Goal: Task Accomplishment & Management: Use online tool/utility

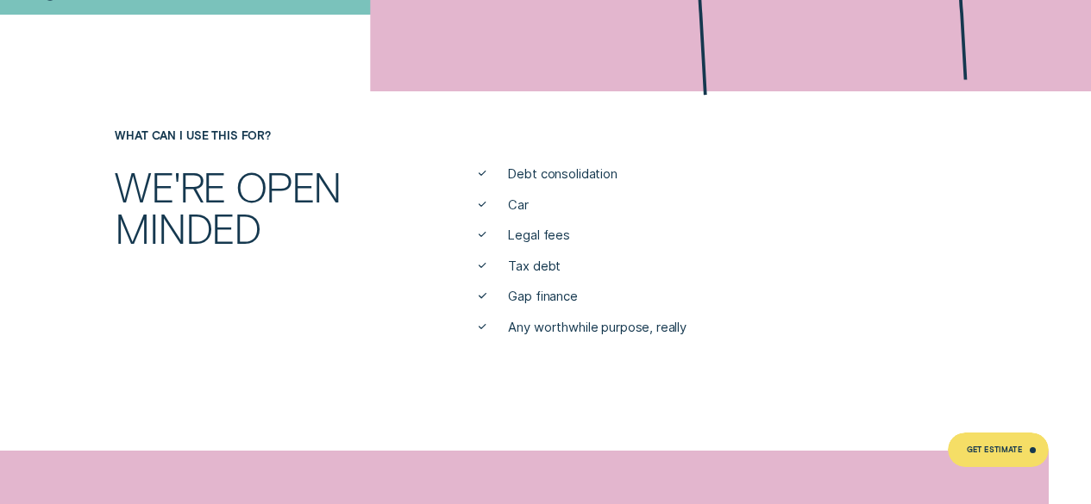
scroll to position [555, 0]
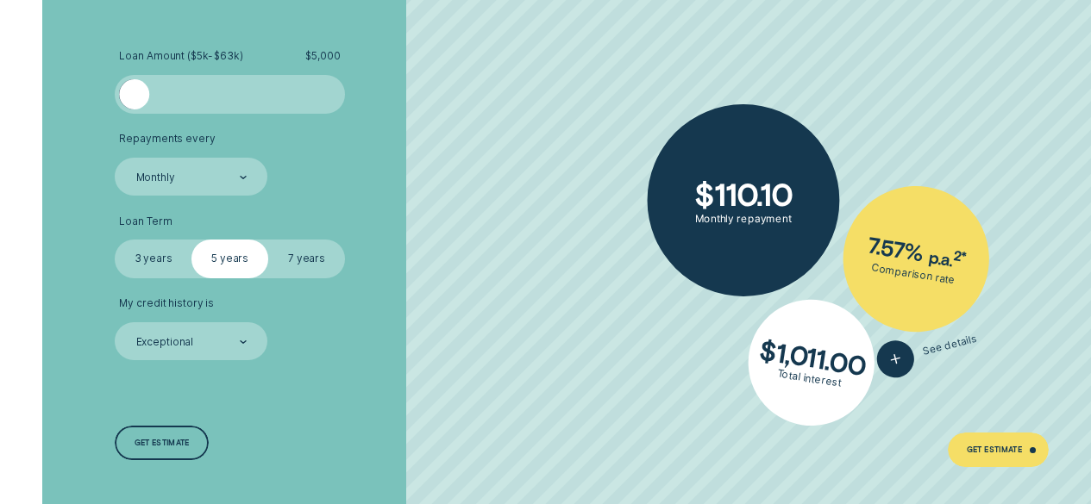
scroll to position [2670, 0]
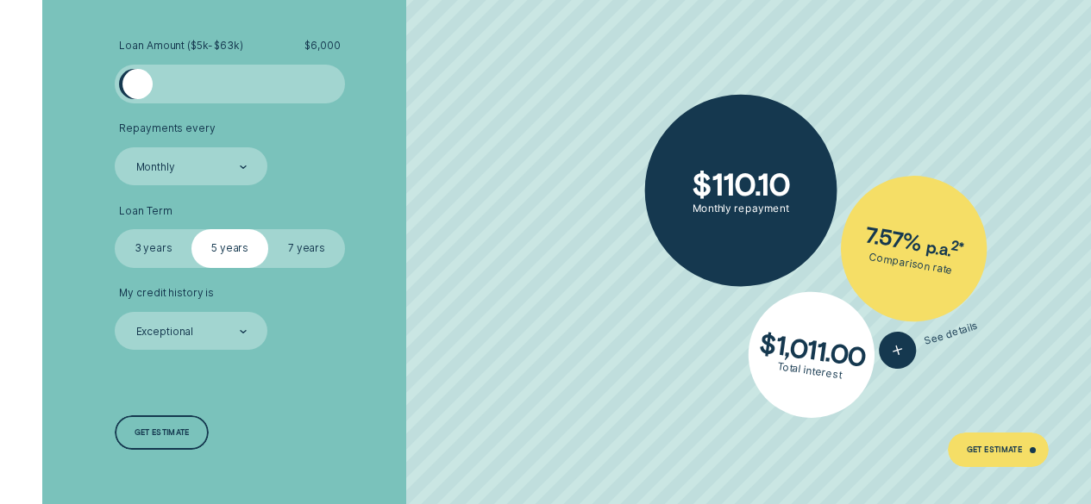
click at [137, 69] on div at bounding box center [137, 84] width 31 height 31
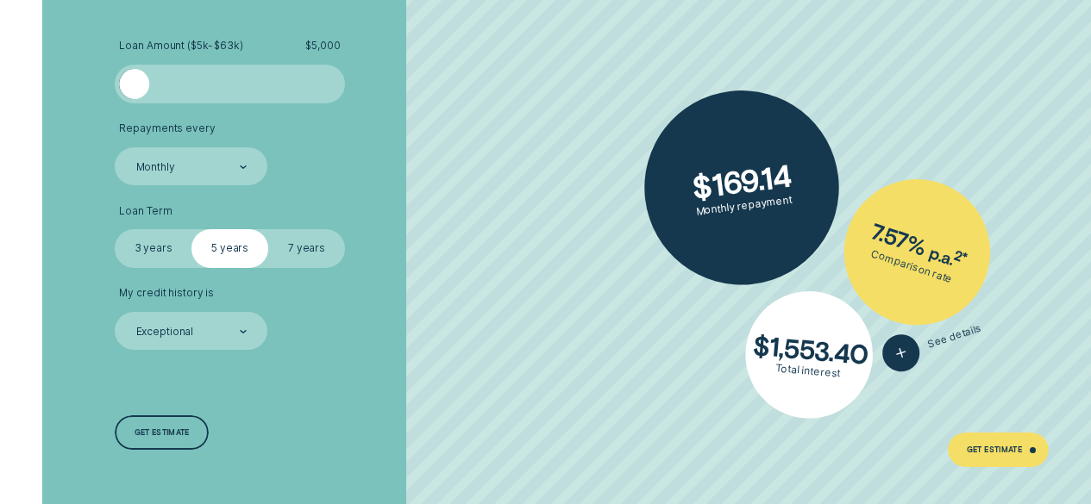
drag, startPoint x: 141, startPoint y: 78, endPoint x: 124, endPoint y: 84, distance: 17.2
click at [124, 84] on div at bounding box center [134, 84] width 31 height 31
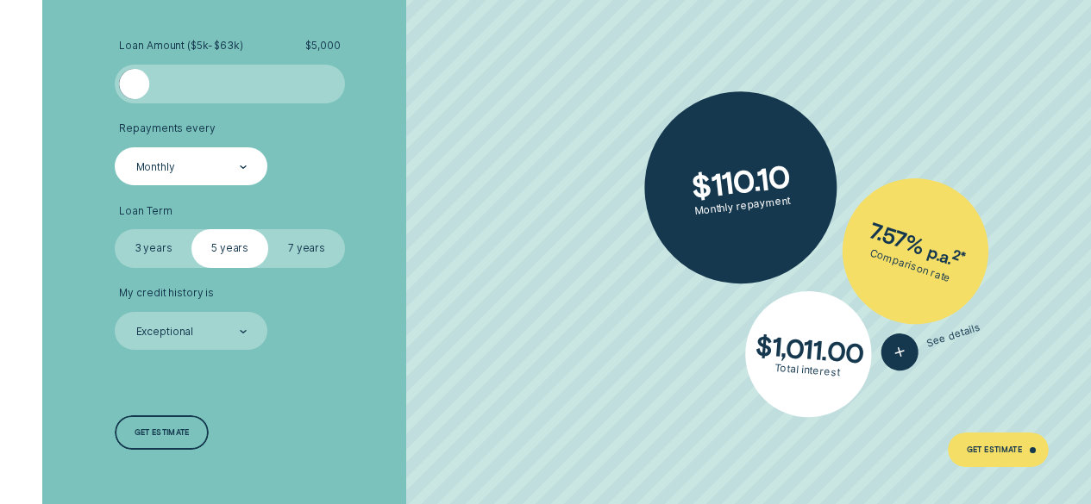
click at [233, 161] on div "Monthly" at bounding box center [191, 168] width 113 height 16
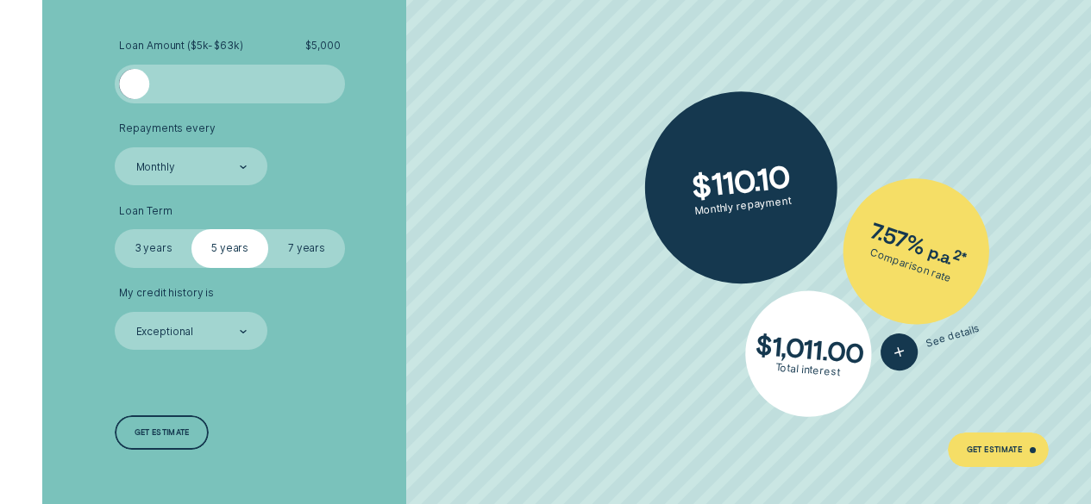
click at [423, 138] on li "Repayments every Monthly" at bounding box center [290, 153] width 351 height 63
click at [174, 247] on label "3 years" at bounding box center [153, 248] width 77 height 38
click at [115, 229] on input "3 years" at bounding box center [115, 229] width 0 height 0
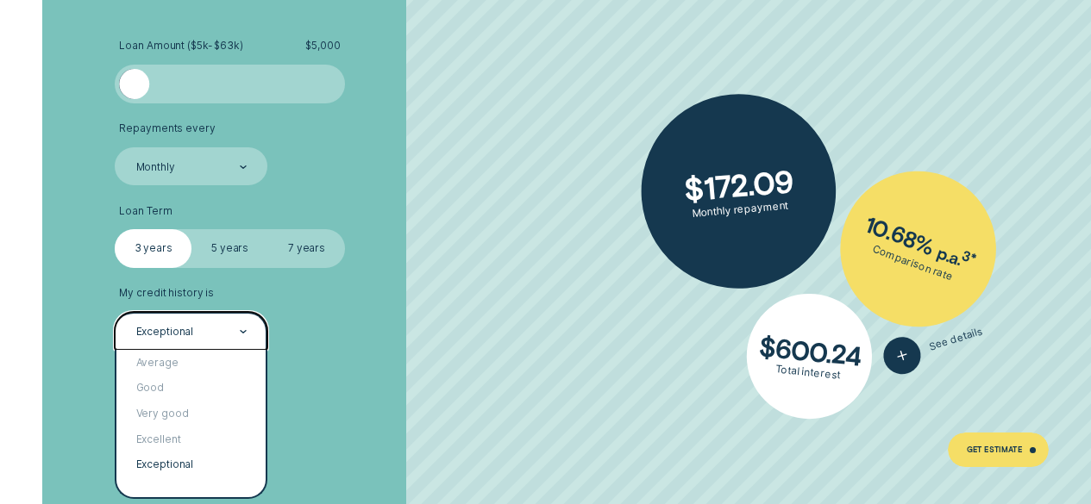
click at [256, 333] on div "Exceptional" at bounding box center [191, 331] width 153 height 38
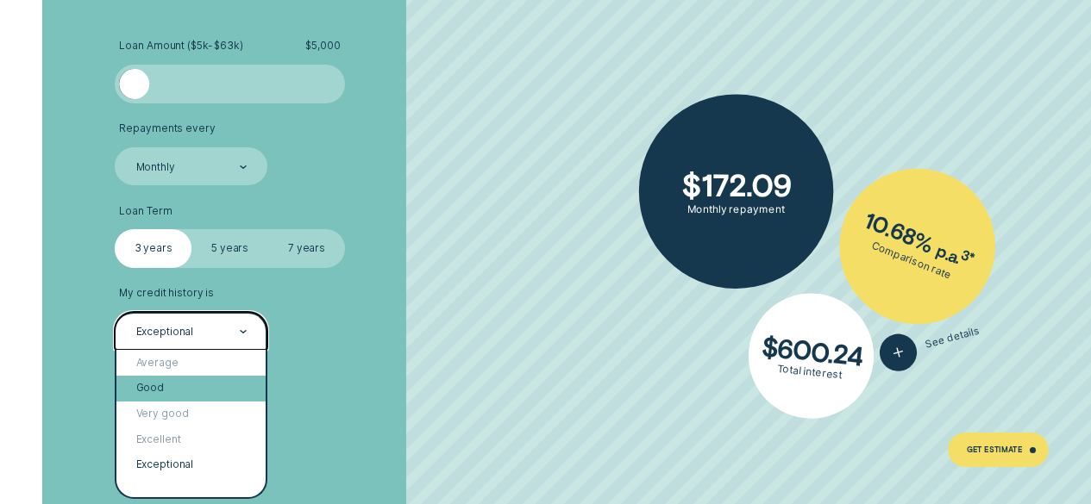
click at [191, 389] on div "Good" at bounding box center [190, 389] width 149 height 26
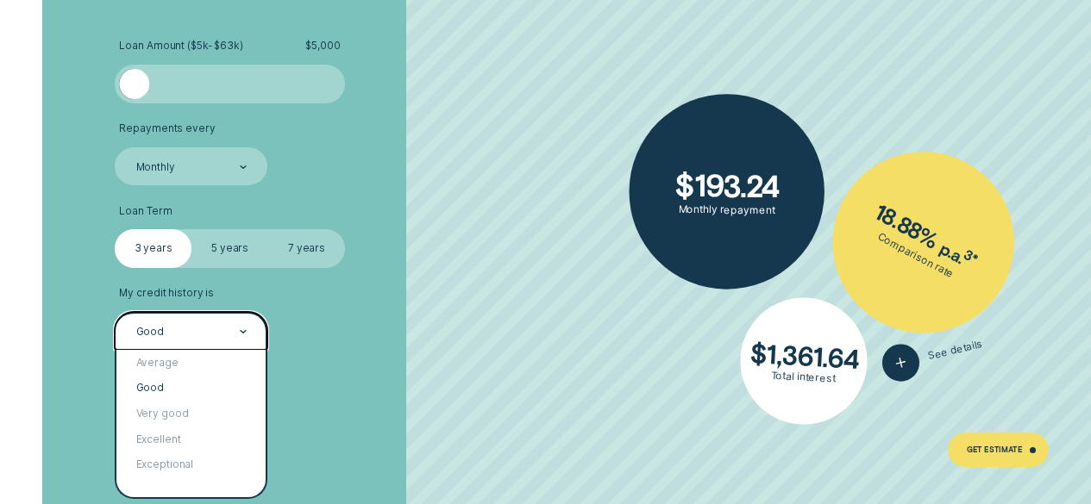
click at [246, 342] on div at bounding box center [243, 332] width 7 height 36
click at [171, 360] on div "Average" at bounding box center [190, 363] width 149 height 26
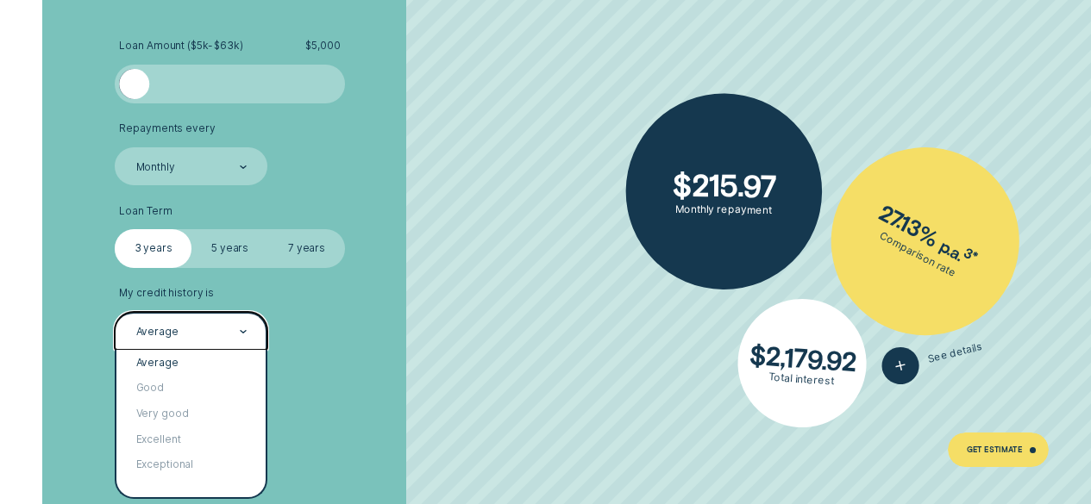
click at [227, 329] on div "Average" at bounding box center [191, 332] width 113 height 16
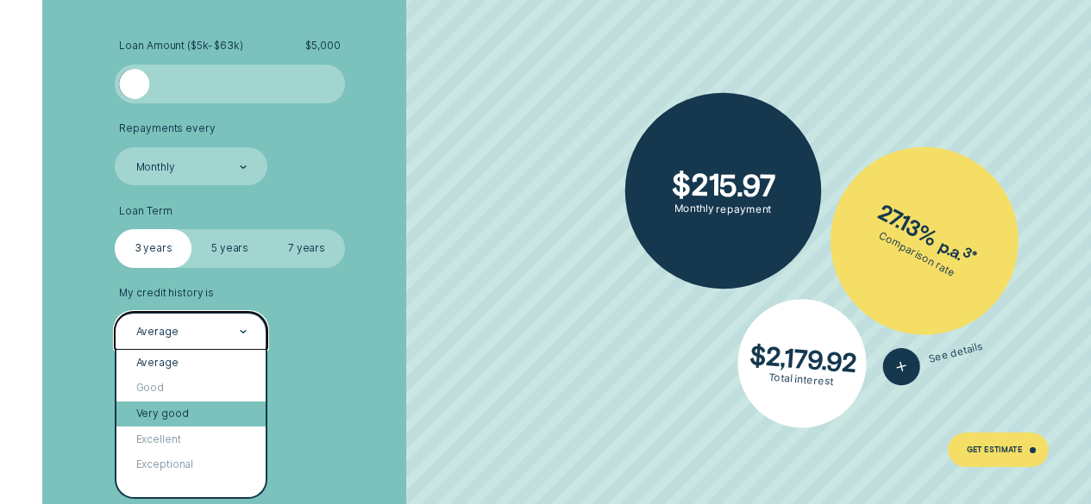
click at [172, 411] on div "Very good" at bounding box center [190, 415] width 149 height 26
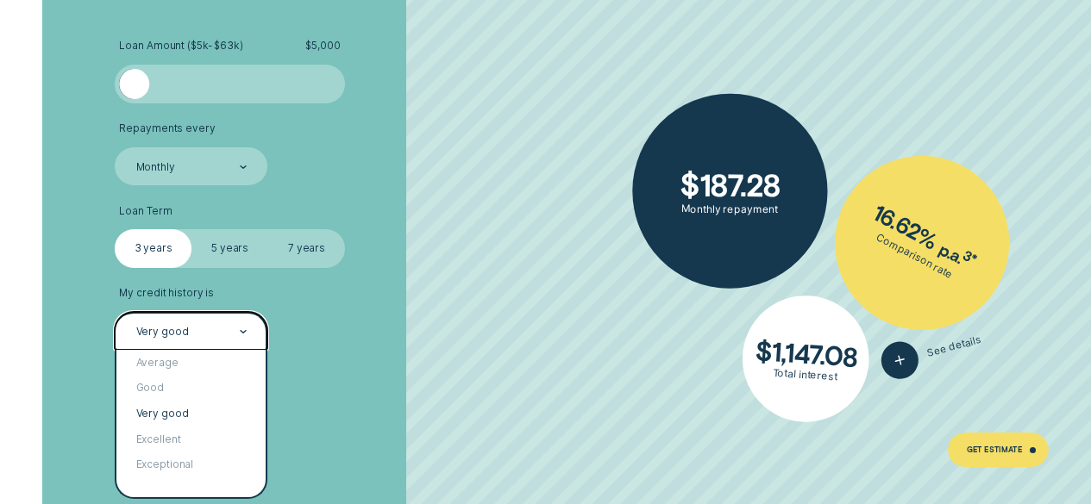
click at [244, 331] on icon at bounding box center [243, 331] width 7 height 3
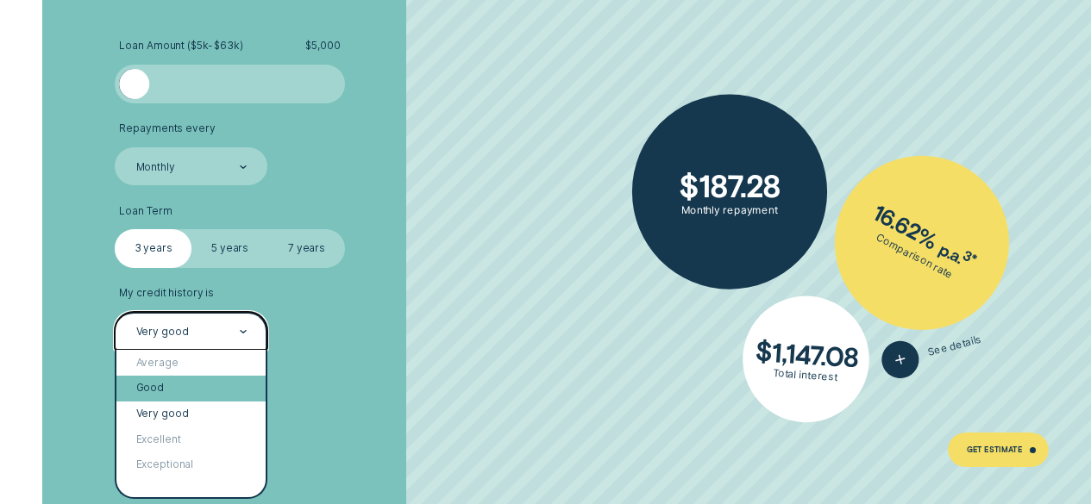
click at [184, 383] on div "Good" at bounding box center [190, 389] width 149 height 26
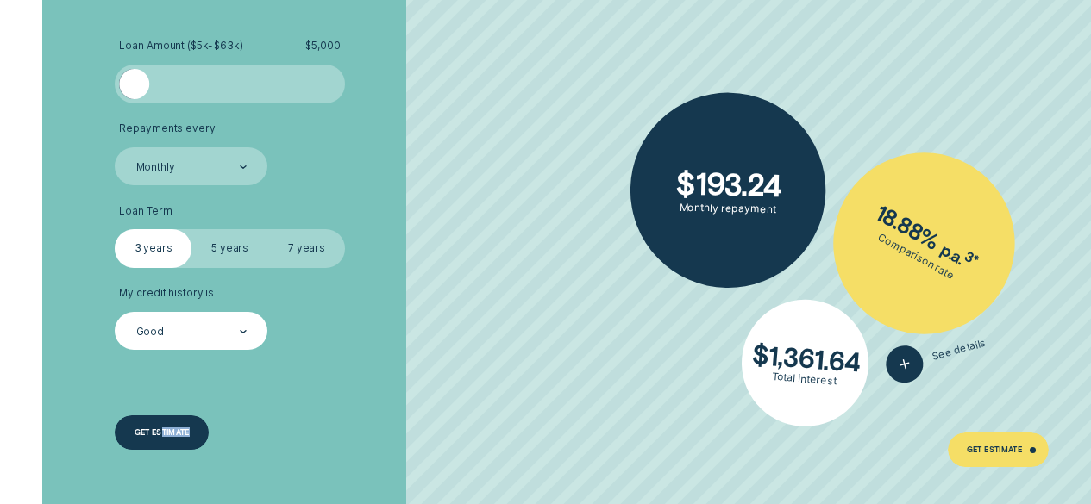
drag, startPoint x: 356, startPoint y: 382, endPoint x: 164, endPoint y: 431, distance: 198.5
click at [164, 431] on div "Loan Amount ( $5k - $63k ) $ 5,000 Repayments every Monthly Loan Term Select Lo…" at bounding box center [291, 245] width 364 height 535
click at [164, 431] on div "Get estimate" at bounding box center [162, 432] width 55 height 7
